Goal: Task Accomplishment & Management: Manage account settings

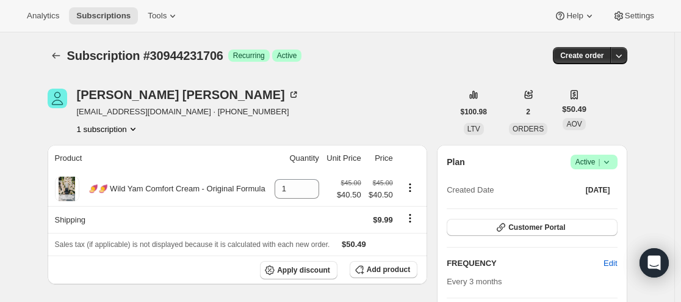
scroll to position [61, 0]
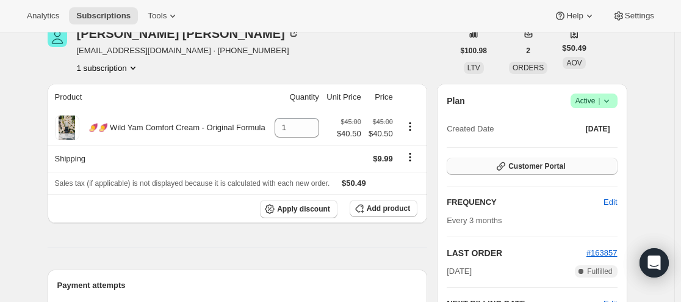
click at [517, 164] on span "Customer Portal" at bounding box center [537, 166] width 57 height 10
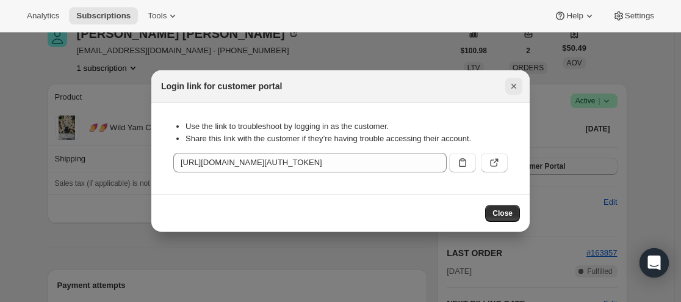
click at [519, 90] on icon "Close" at bounding box center [514, 86] width 12 height 12
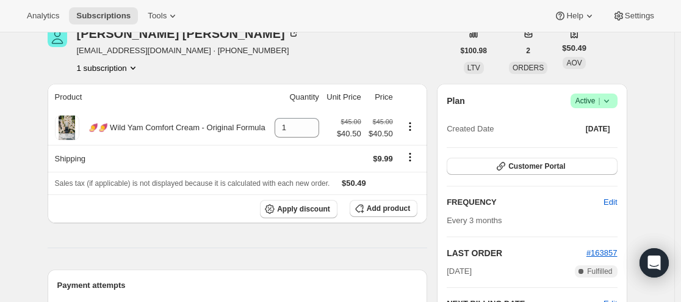
click at [613, 100] on icon at bounding box center [607, 101] width 12 height 12
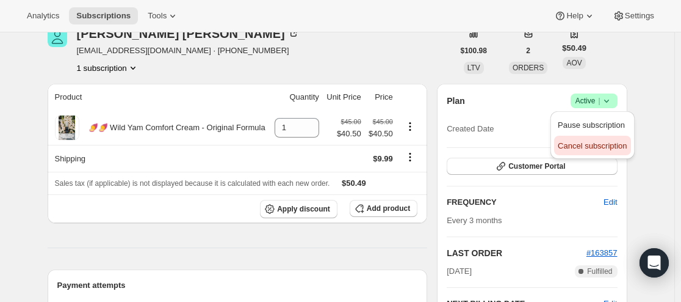
click at [582, 145] on span "Cancel subscription" at bounding box center [592, 145] width 69 height 9
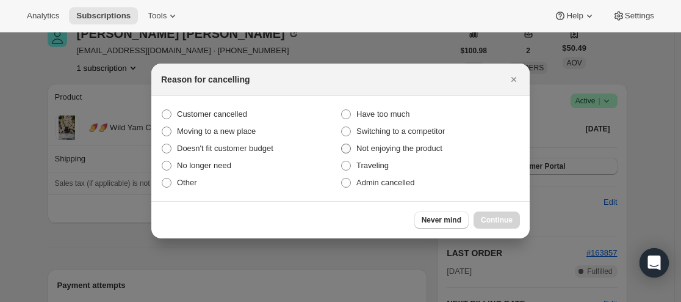
scroll to position [0, 0]
click at [246, 110] on span "Customer cancelled" at bounding box center [212, 113] width 70 height 9
click at [162, 110] on input "Customer cancelled" at bounding box center [162, 109] width 1 height 1
radio input "true"
click at [241, 109] on span "Customer cancelled" at bounding box center [212, 113] width 70 height 9
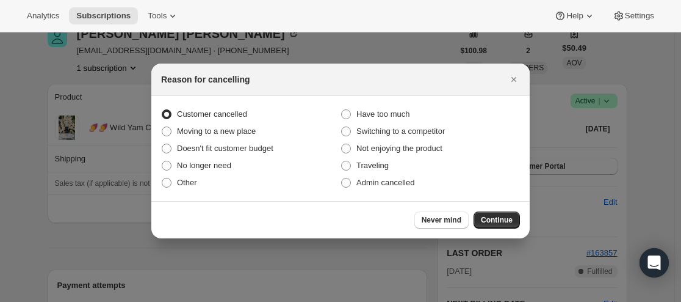
click at [162, 109] on input "Customer cancelled" at bounding box center [162, 109] width 1 height 1
click at [491, 219] on span "Continue" at bounding box center [497, 220] width 32 height 10
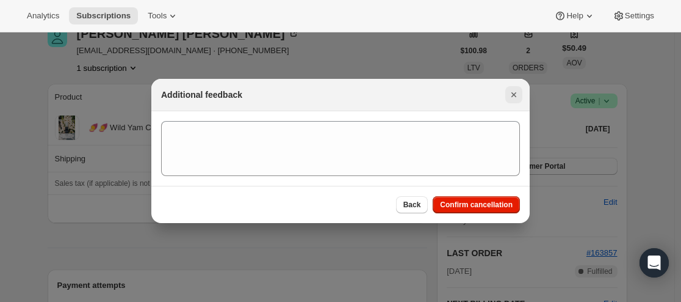
click at [512, 99] on icon "Close" at bounding box center [514, 95] width 12 height 12
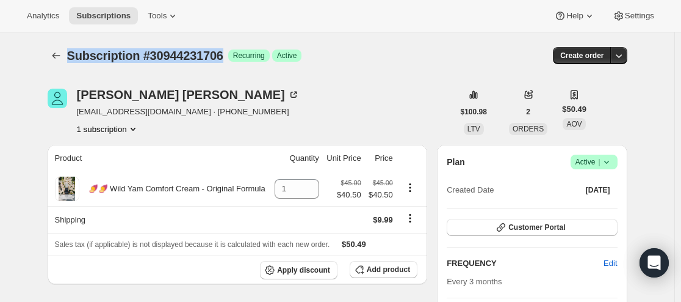
drag, startPoint x: 239, startPoint y: 55, endPoint x: 5, endPoint y: 56, distance: 233.8
